Goal: Information Seeking & Learning: Learn about a topic

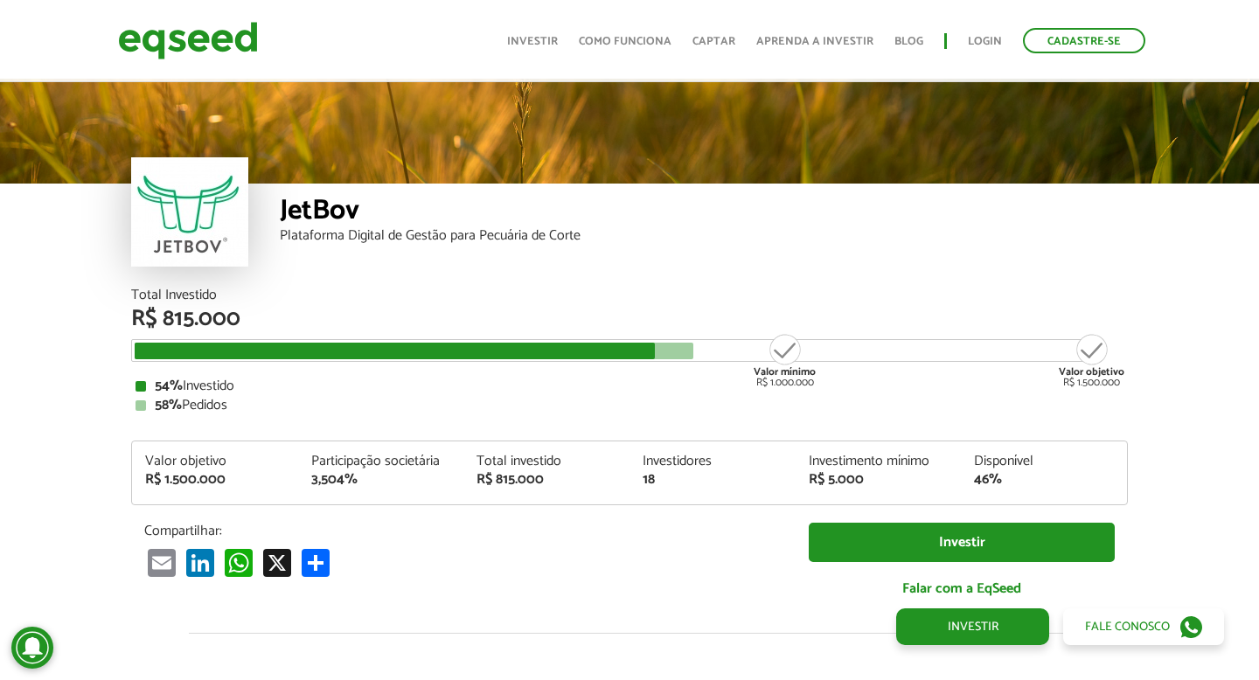
scroll to position [2024, 0]
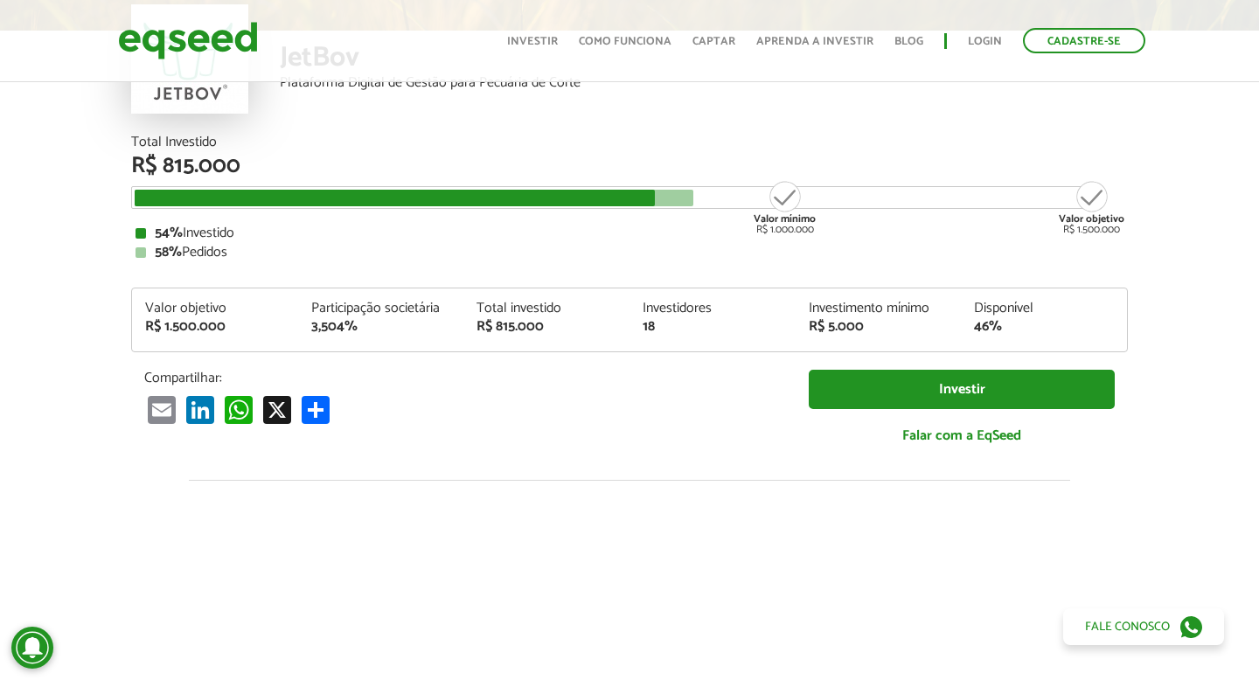
scroll to position [0, 0]
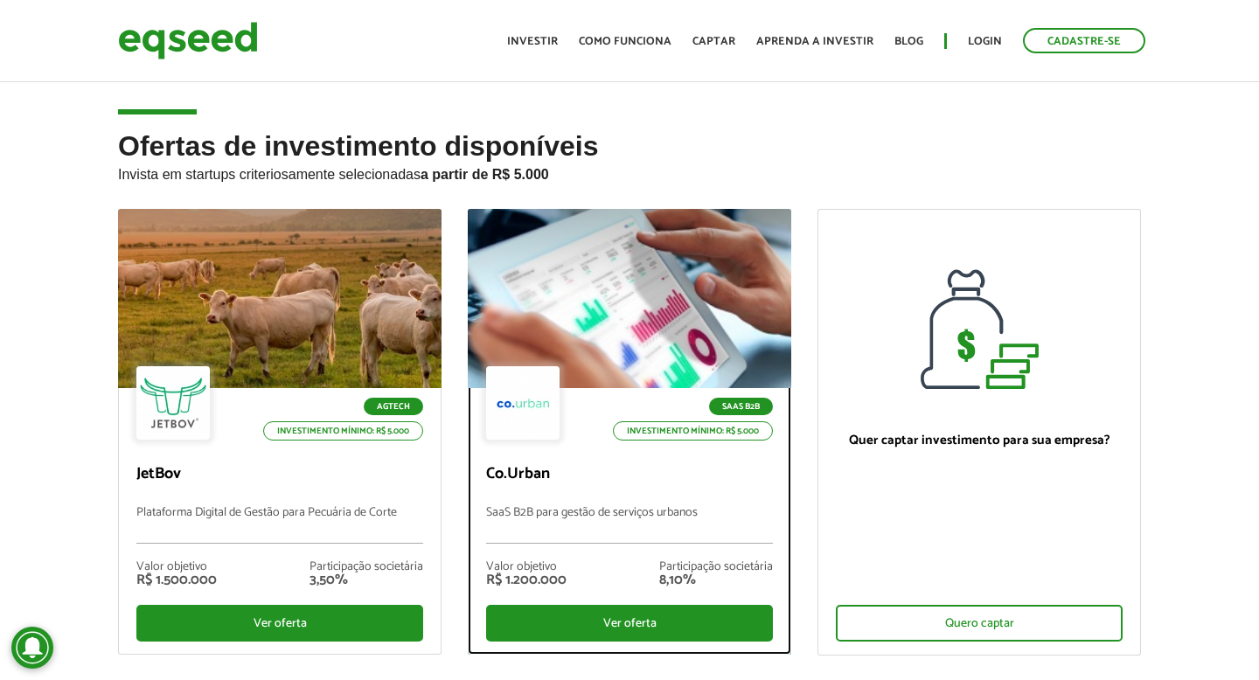
click at [561, 293] on div at bounding box center [630, 299] width 388 height 215
